Goal: Complete application form

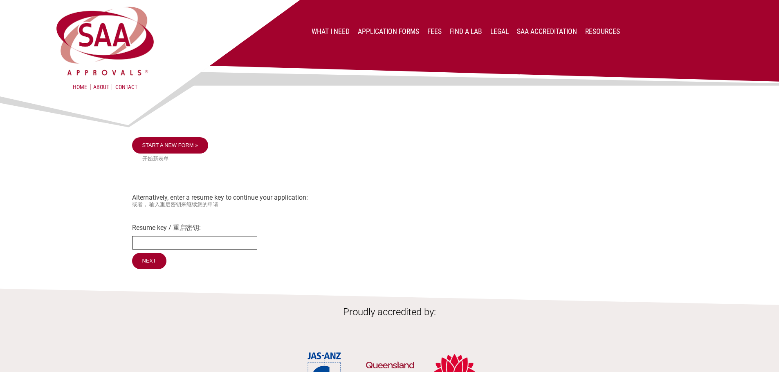
click at [202, 243] on input "Resume key / 重启密钥:" at bounding box center [194, 242] width 125 height 13
click at [307, 221] on div "Start a new form » 开始新表单 Alternatively, enter a resume key to continue your app…" at bounding box center [389, 204] width 515 height 134
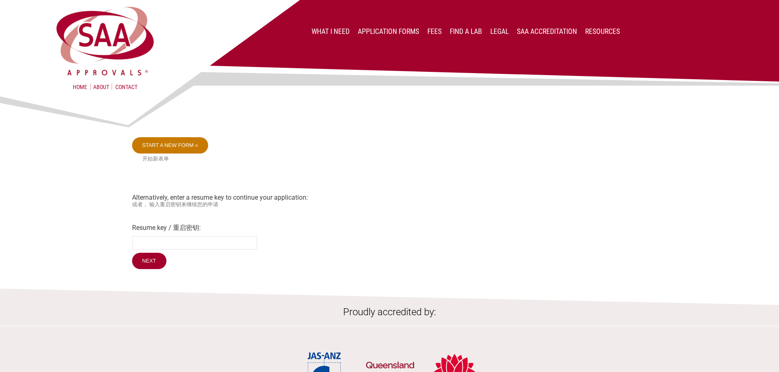
click at [198, 148] on link "Start a new form »" at bounding box center [170, 145] width 76 height 16
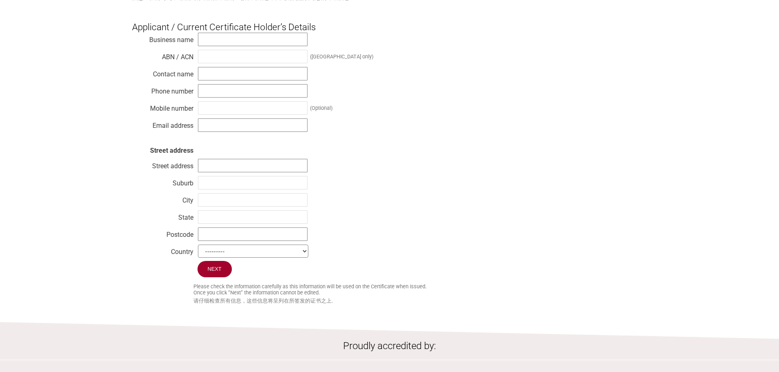
scroll to position [204, 0]
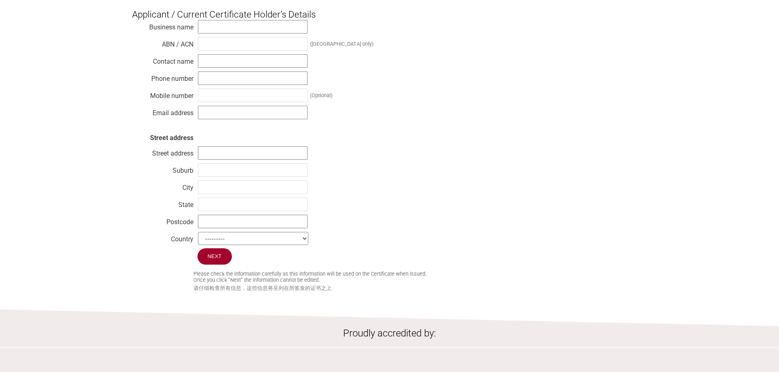
click at [291, 241] on select "--------- Afghanistan Albania Algeria American Samoa Andorra Angola Anguilla An…" at bounding box center [253, 238] width 110 height 13
click at [400, 232] on div "Business name ABN / ACN (Australia only) Contact name Phone number Mobile numbe…" at bounding box center [389, 134] width 515 height 229
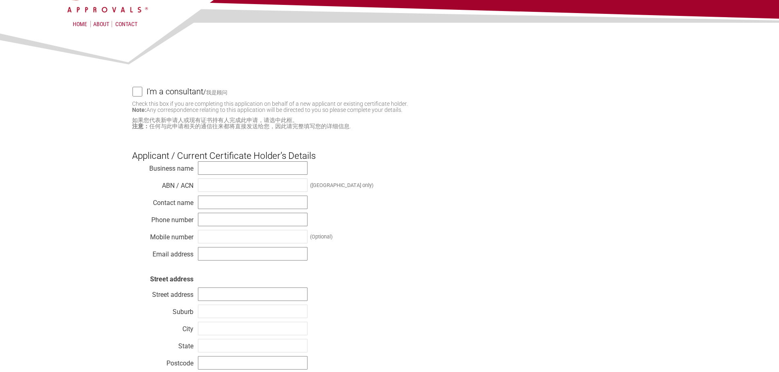
scroll to position [0, 0]
